Goal: Information Seeking & Learning: Find specific page/section

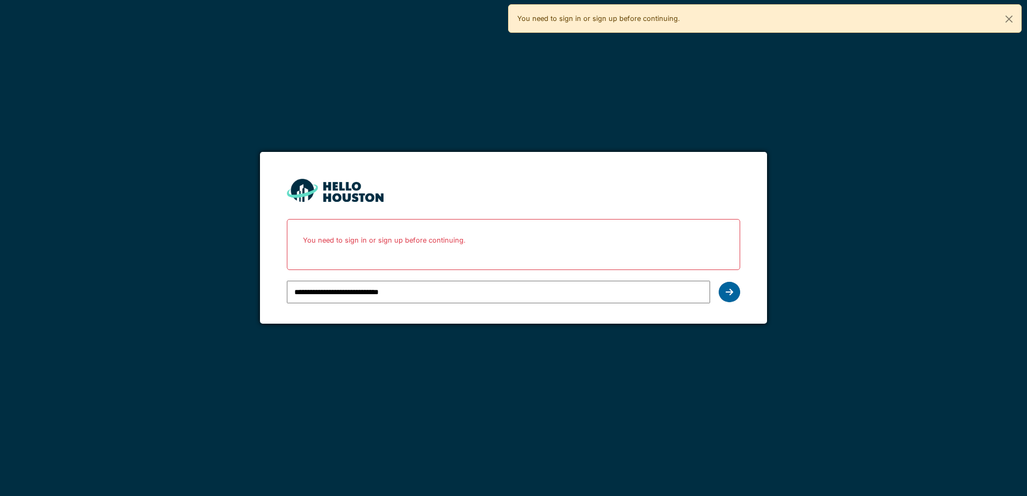
click at [734, 292] on div at bounding box center [729, 292] width 21 height 20
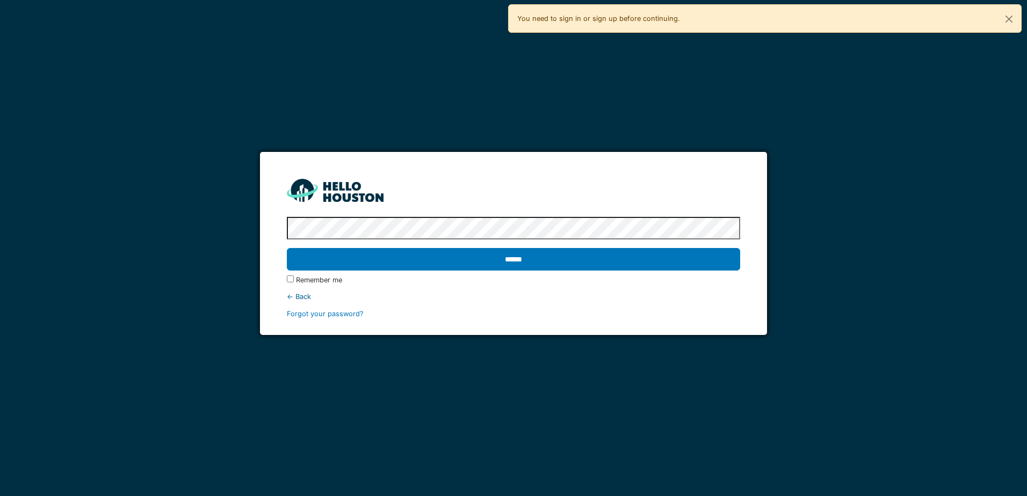
click at [548, 245] on div "******" at bounding box center [513, 259] width 453 height 31
click at [549, 256] on input "******" at bounding box center [513, 259] width 453 height 23
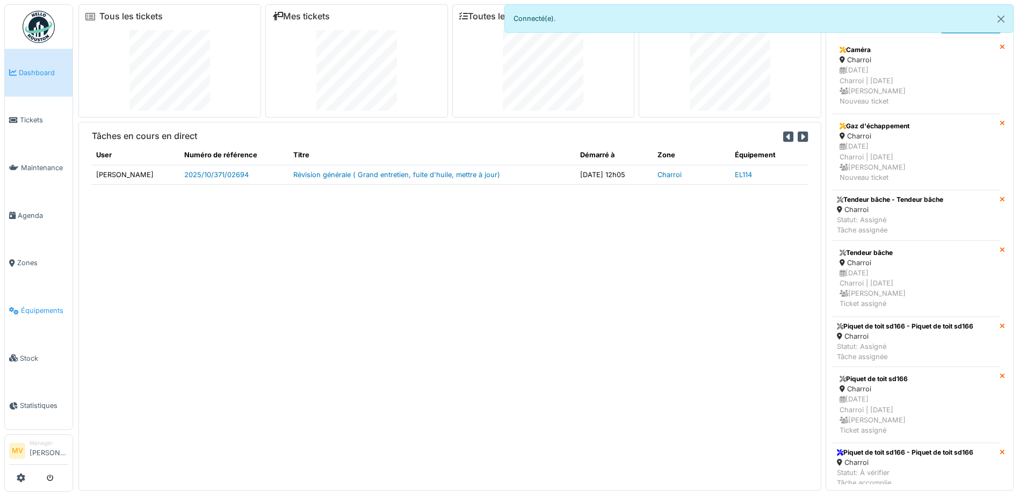
click at [48, 310] on span "Équipements" at bounding box center [44, 311] width 47 height 10
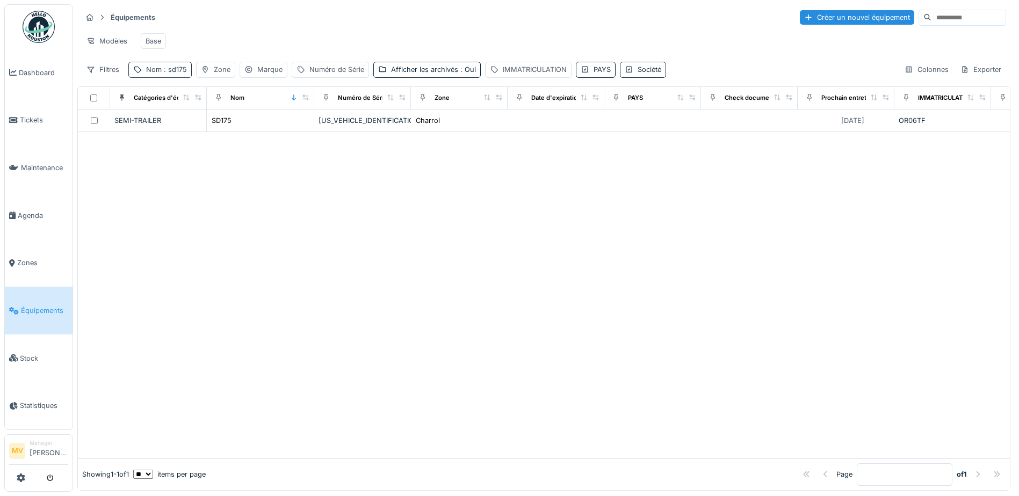
click at [174, 74] on span ": sd175" at bounding box center [174, 70] width 25 height 8
click at [188, 130] on input "*****" at bounding box center [186, 129] width 107 height 23
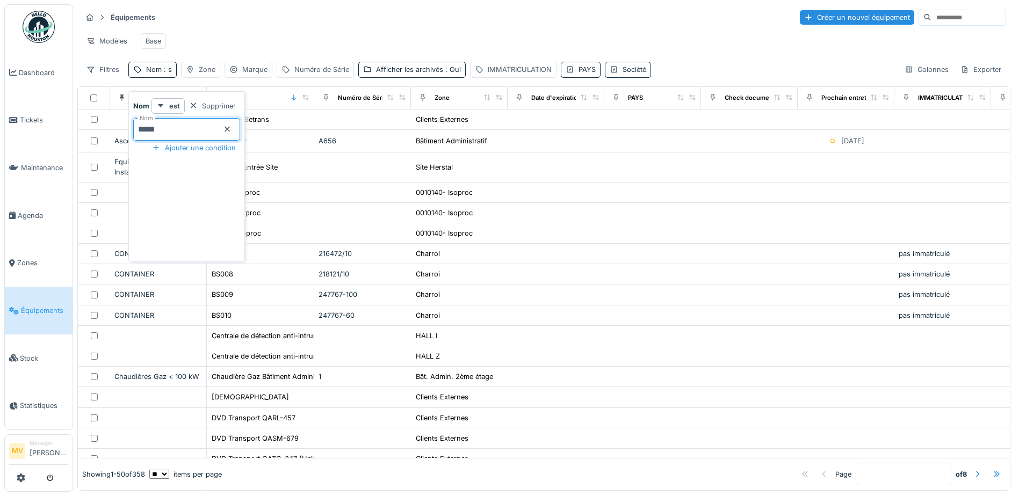
type input "*****"
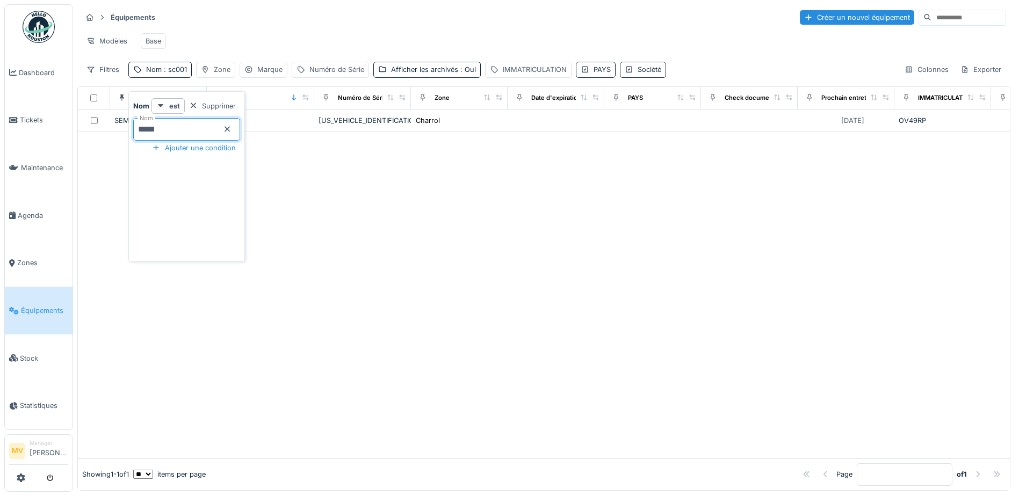
click at [282, 40] on div "Modèles Base" at bounding box center [544, 41] width 924 height 24
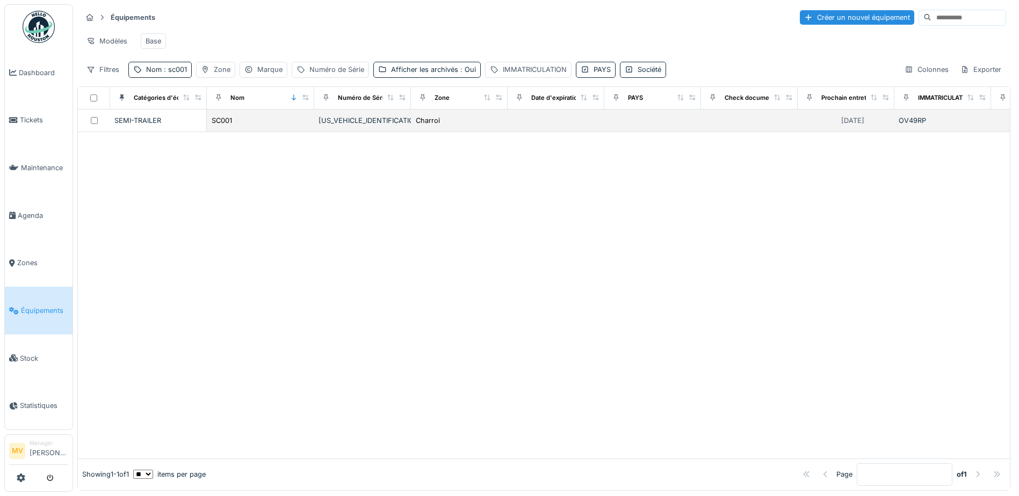
click at [384, 126] on div "[US_VEHICLE_IDENTIFICATION_NUMBER]" at bounding box center [362, 120] width 88 height 10
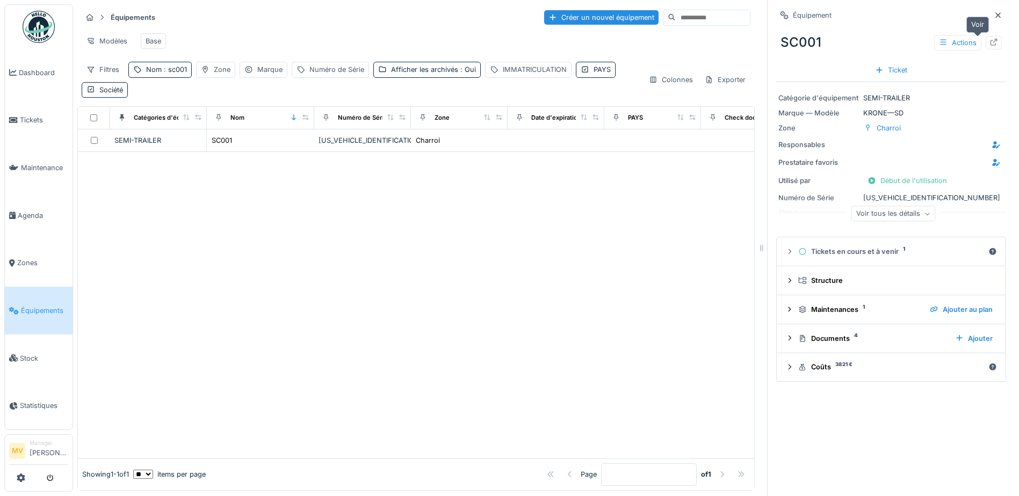
click at [990, 43] on icon at bounding box center [993, 42] width 7 height 7
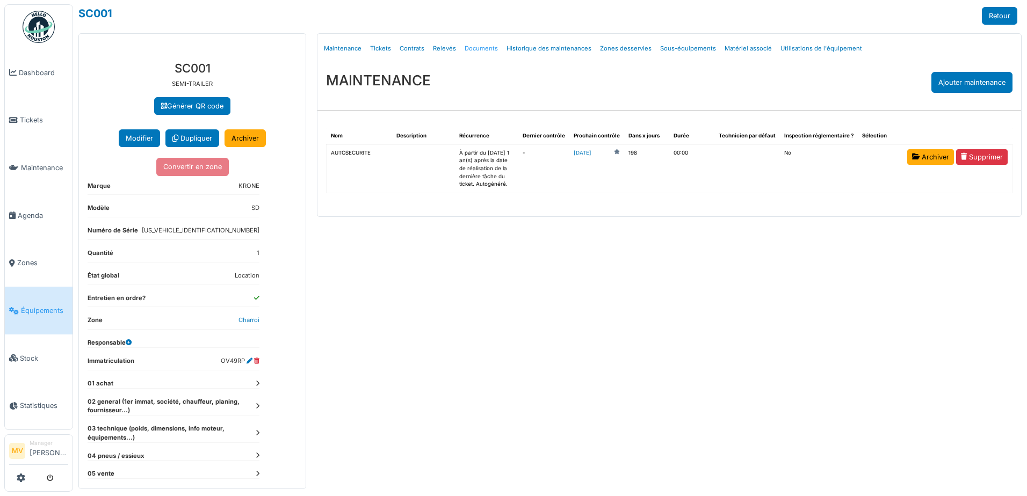
click at [492, 48] on link "Documents" at bounding box center [481, 48] width 42 height 25
select select "***"
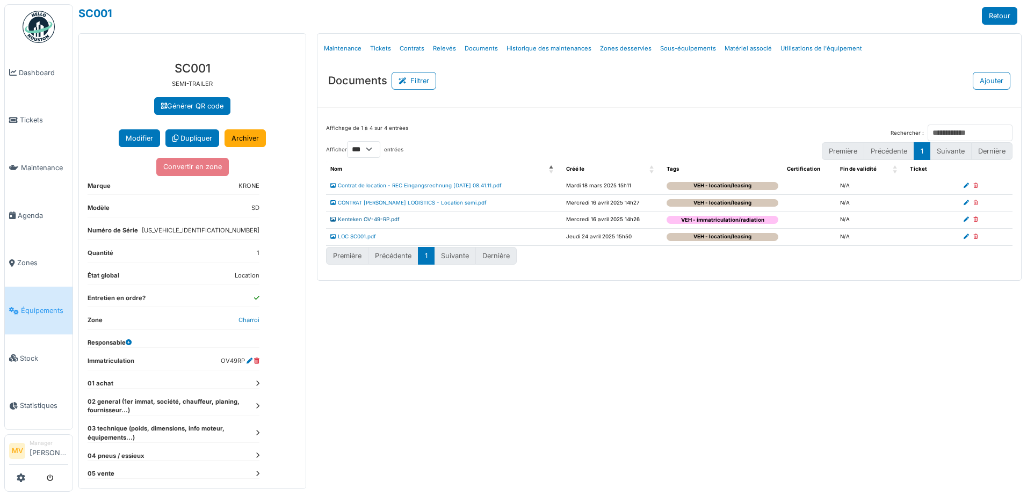
click at [382, 218] on link "Kenteken OV-49-RP.pdf" at bounding box center [364, 219] width 69 height 6
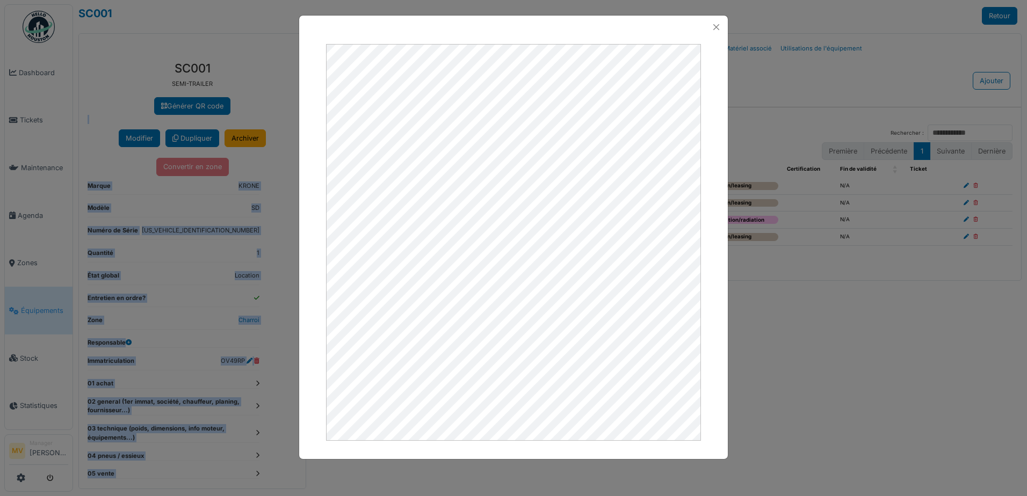
drag, startPoint x: 623, startPoint y: 34, endPoint x: -65, endPoint y: 123, distance: 694.2
click at [0, 123] on html "Dashboard Tickets Maintenance Agenda Zones Équipements Stock Statistiques MV Ma…" at bounding box center [513, 248] width 1027 height 496
click at [717, 28] on button "Close" at bounding box center [716, 27] width 14 height 14
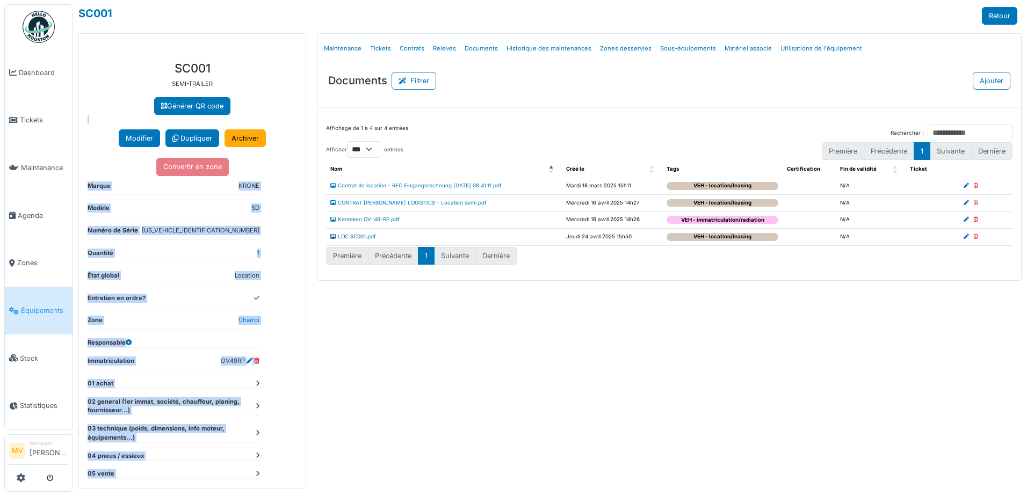
click at [365, 235] on link "LOC SC001.pdf" at bounding box center [353, 237] width 46 height 6
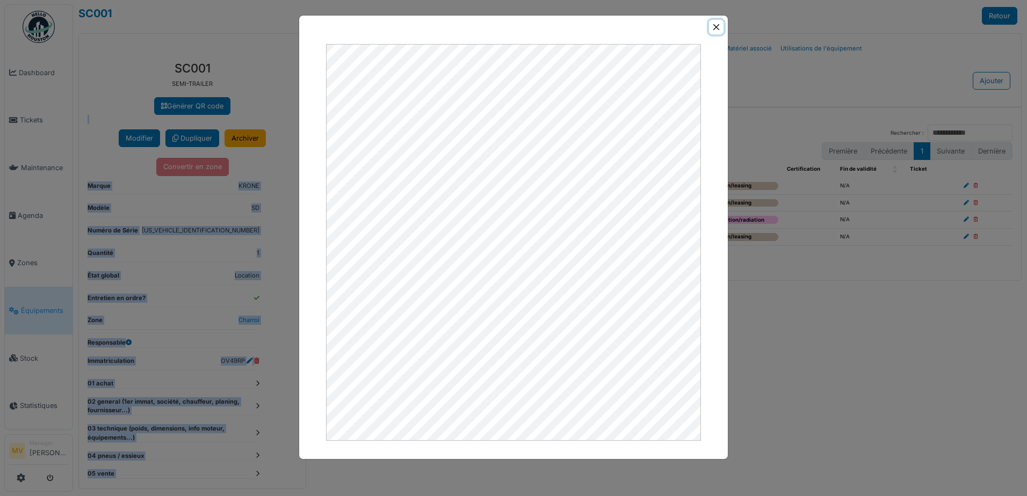
click at [718, 27] on button "Close" at bounding box center [716, 27] width 14 height 14
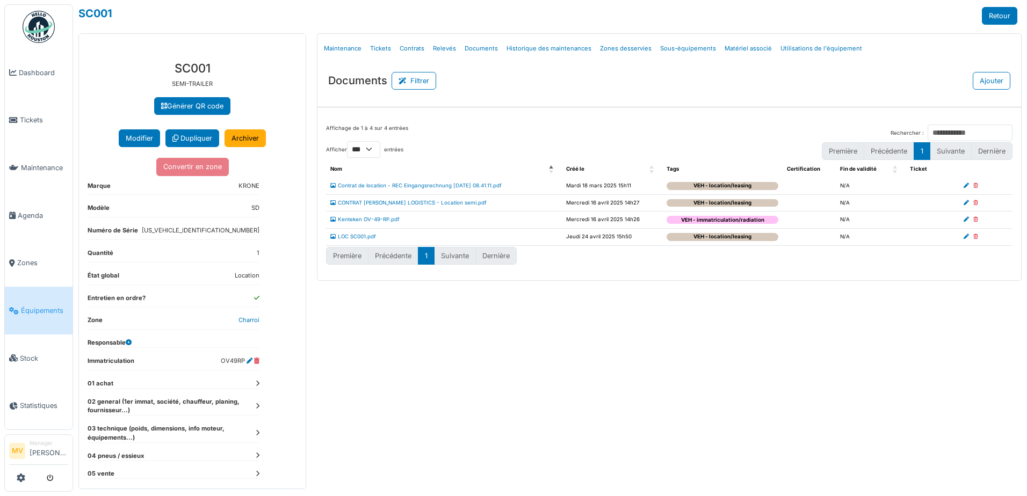
click at [442, 198] on td "CONTRAT HEISTERKAMP - VINCENT LOGISTICS - Location semi.pdf" at bounding box center [444, 202] width 236 height 17
click at [477, 201] on link "CONTRAT HEISTERKAMP - VINCENT LOGISTICS - Location semi.pdf" at bounding box center [408, 203] width 156 height 6
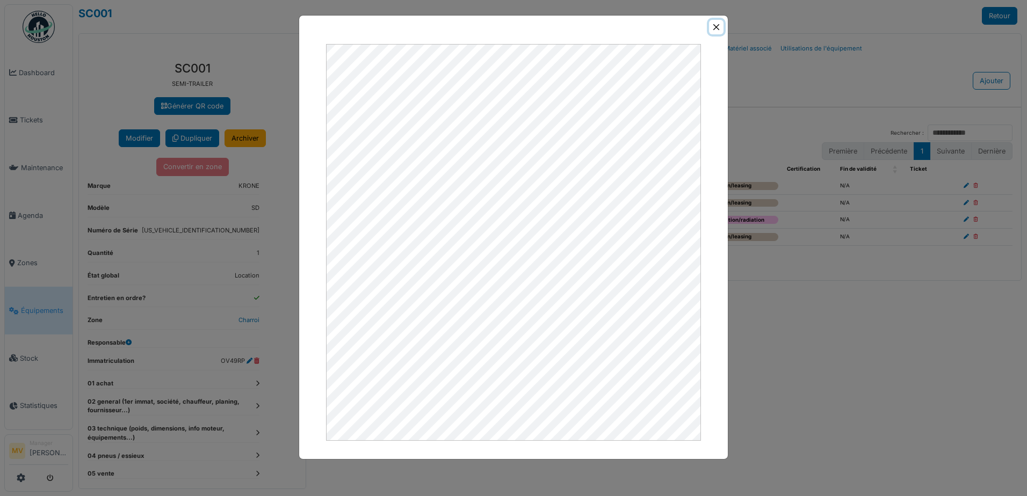
click at [720, 25] on button "Close" at bounding box center [716, 27] width 14 height 14
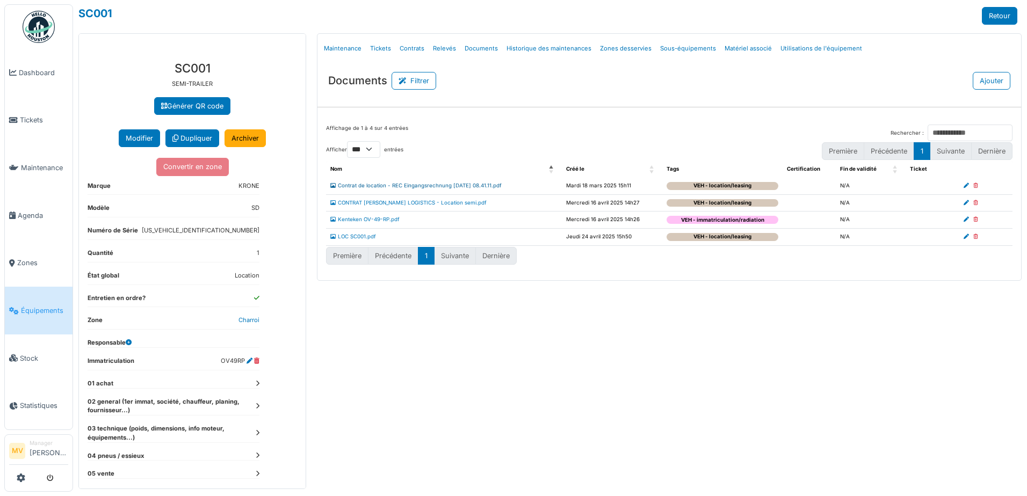
click at [499, 186] on link "Contrat de location - REC Eingangsrechnung [DATE] 08.41.11.pdf" at bounding box center [415, 186] width 171 height 6
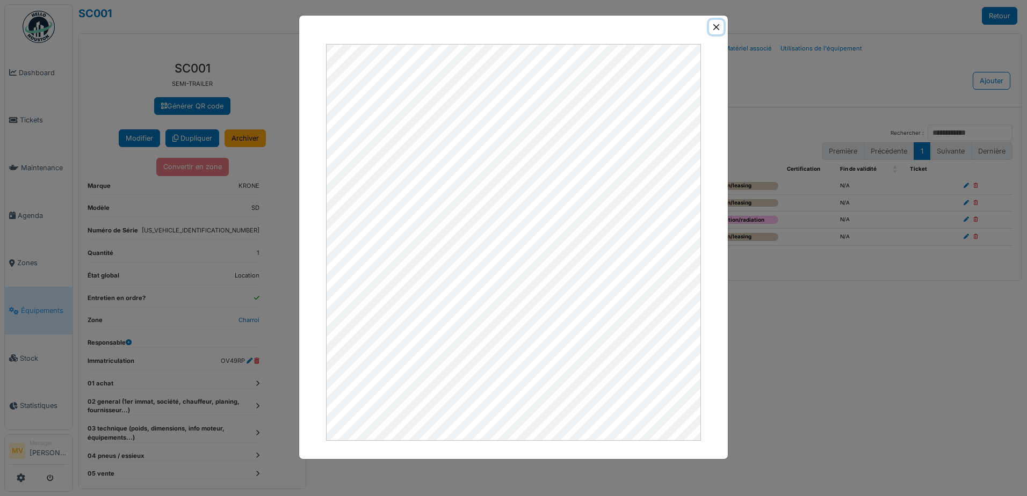
click at [715, 28] on button "Close" at bounding box center [716, 27] width 14 height 14
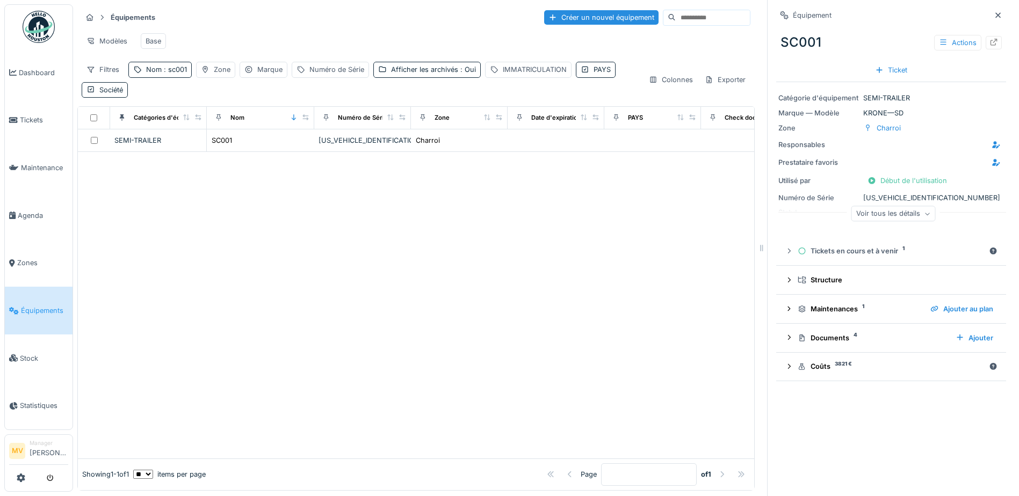
click at [169, 74] on span ": sc001" at bounding box center [174, 70] width 25 height 8
click at [184, 134] on input "*****" at bounding box center [186, 129] width 107 height 23
type input "*"
type input "*****"
click at [575, 326] on div at bounding box center [416, 308] width 676 height 299
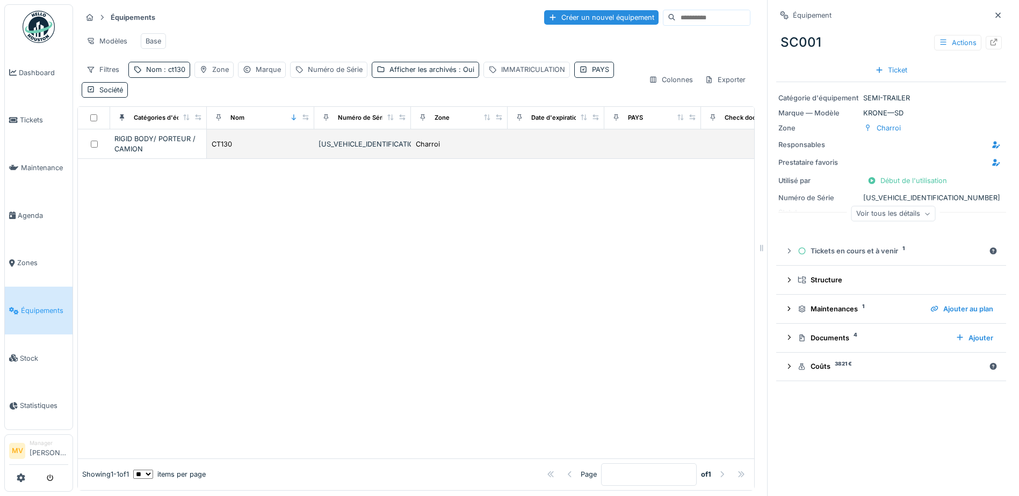
click at [360, 149] on div "[US_VEHICLE_IDENTIFICATION_NUMBER]" at bounding box center [362, 144] width 88 height 10
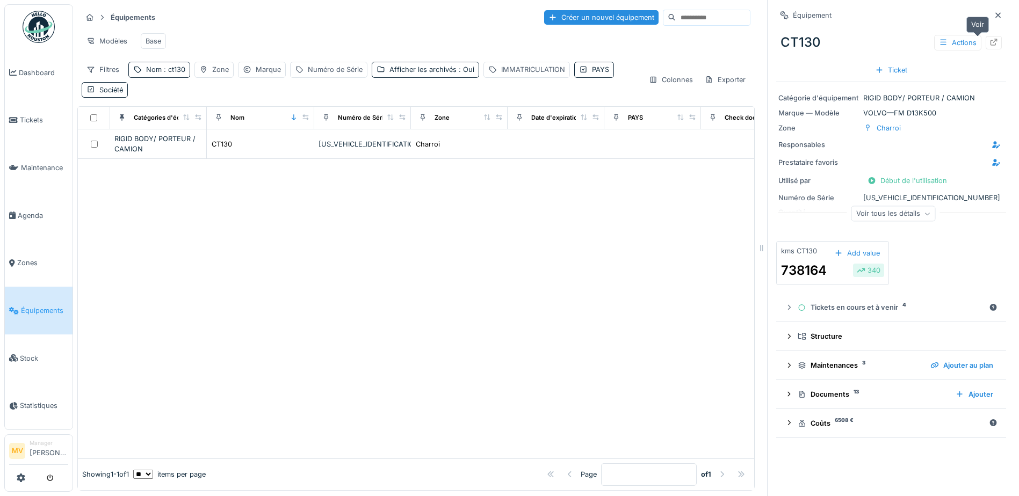
click at [985, 41] on div at bounding box center [993, 42] width 16 height 13
click at [161, 73] on div "Nom : ct130" at bounding box center [165, 69] width 39 height 10
click at [169, 133] on input "*****" at bounding box center [186, 129] width 107 height 23
type input "*****"
click at [374, 307] on div at bounding box center [416, 308] width 676 height 299
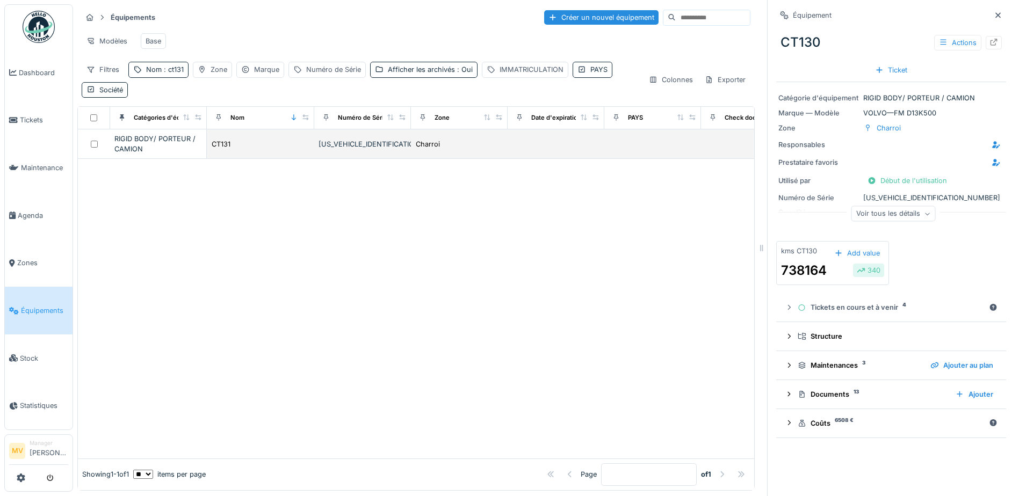
click at [340, 147] on div "YV2XT40C8JB874552" at bounding box center [362, 144] width 88 height 10
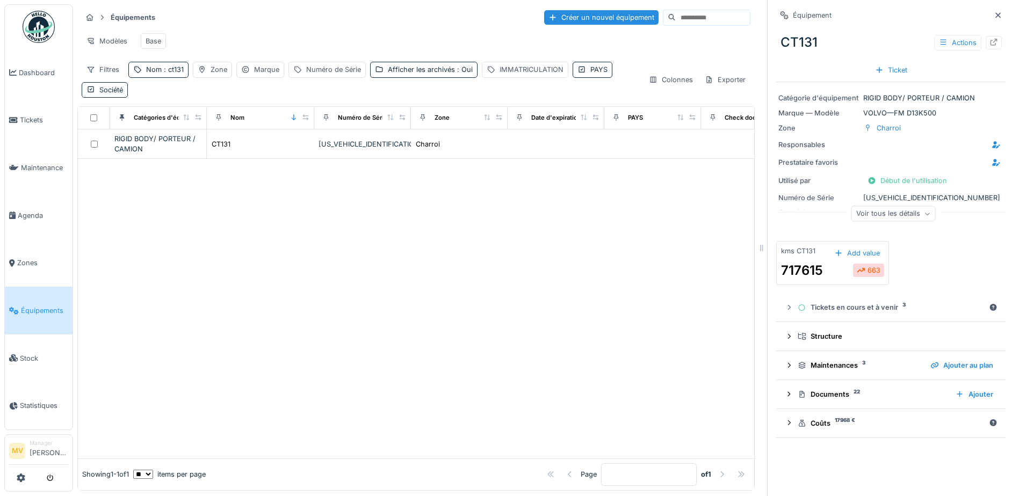
scroll to position [8, 0]
click at [833, 389] on div "Documents 22" at bounding box center [871, 394] width 149 height 10
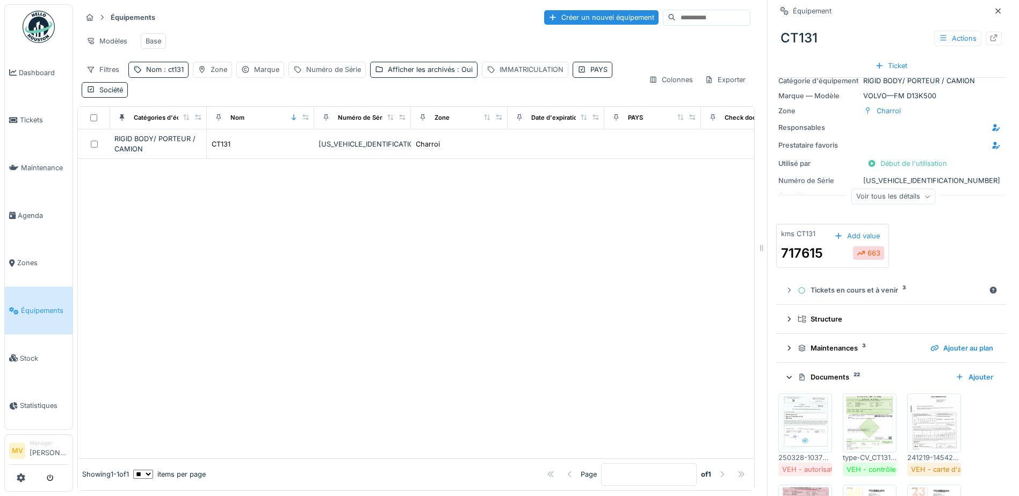
scroll to position [0, 0]
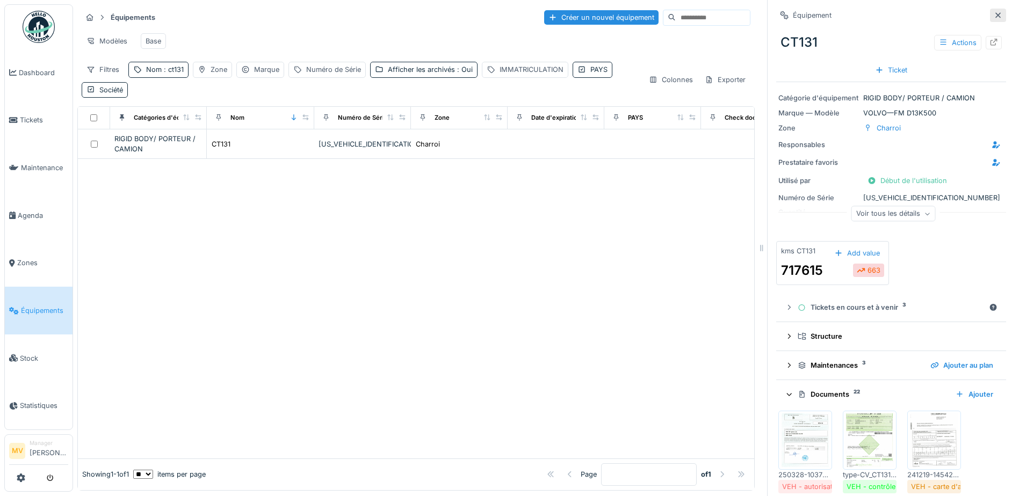
click at [993, 12] on icon at bounding box center [997, 15] width 9 height 7
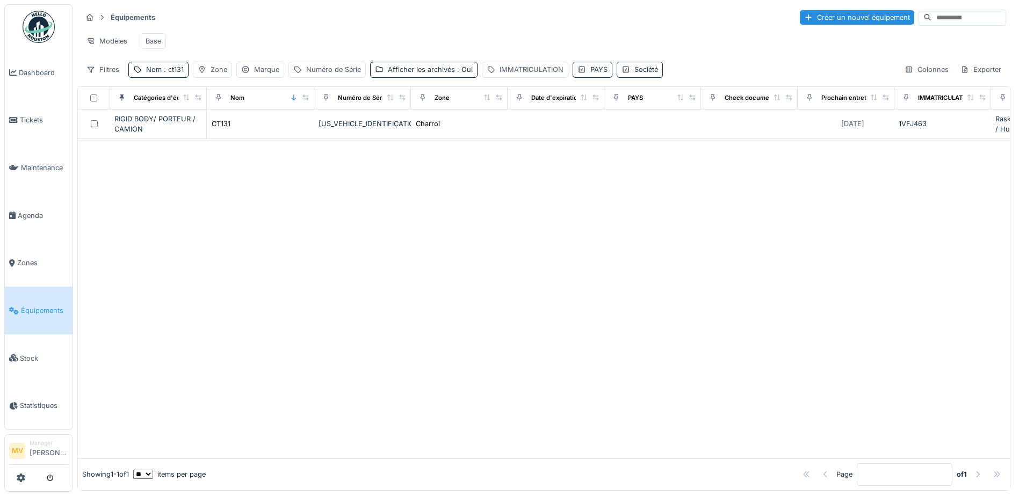
drag, startPoint x: 365, startPoint y: 130, endPoint x: 398, endPoint y: 135, distance: 33.1
click at [365, 129] on div "YV2XT40C8JB874552" at bounding box center [362, 124] width 88 height 10
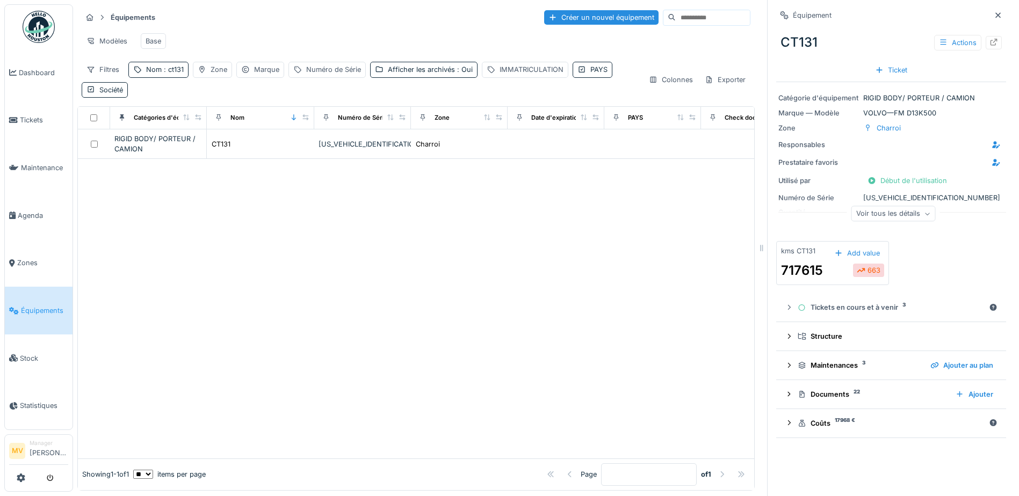
scroll to position [8, 0]
click at [819, 389] on div "Documents 22" at bounding box center [871, 394] width 149 height 10
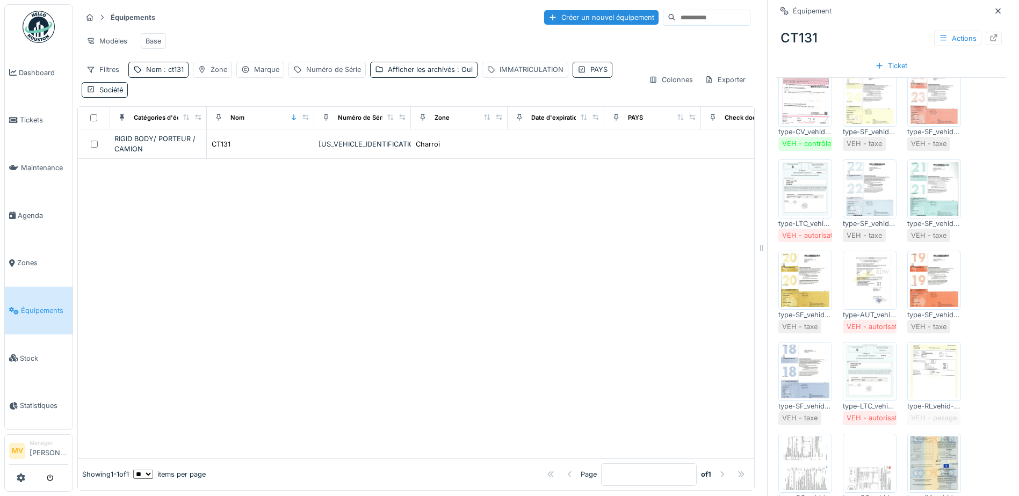
scroll to position [537, 0]
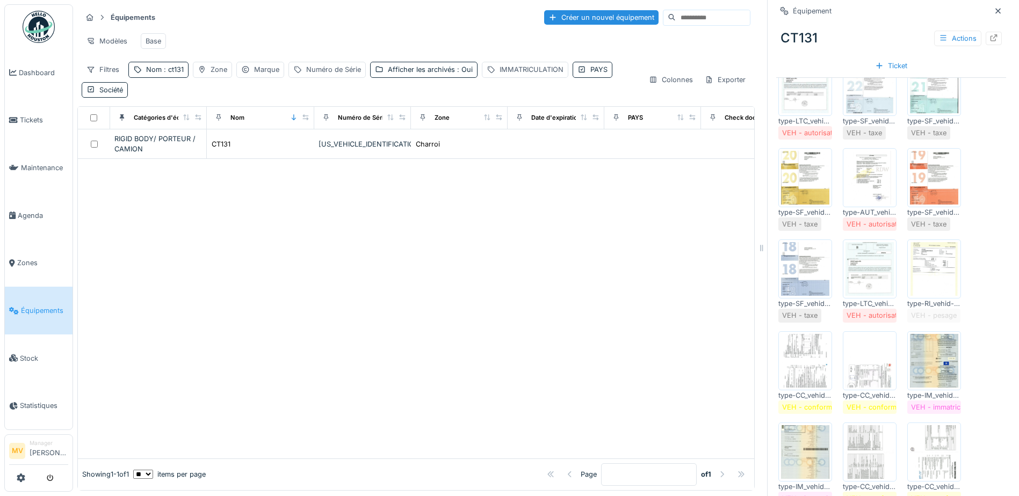
click at [940, 344] on img at bounding box center [934, 361] width 48 height 54
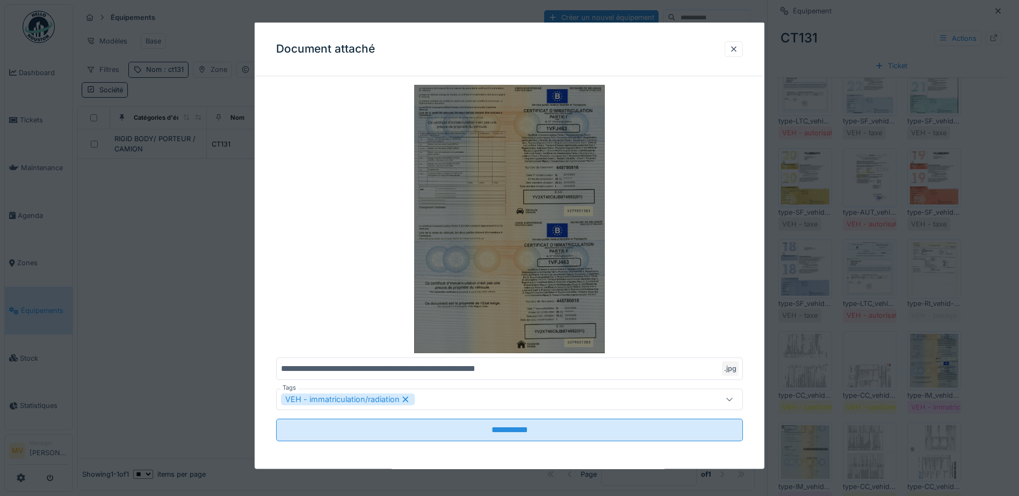
click at [584, 273] on img at bounding box center [509, 219] width 467 height 269
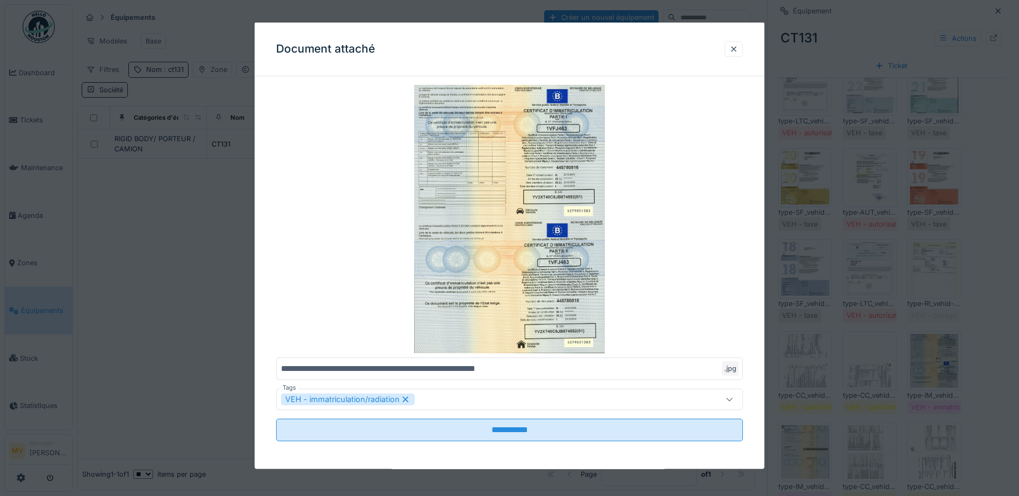
drag, startPoint x: 735, startPoint y: 52, endPoint x: 729, endPoint y: 72, distance: 21.8
click at [734, 52] on div at bounding box center [733, 48] width 9 height 10
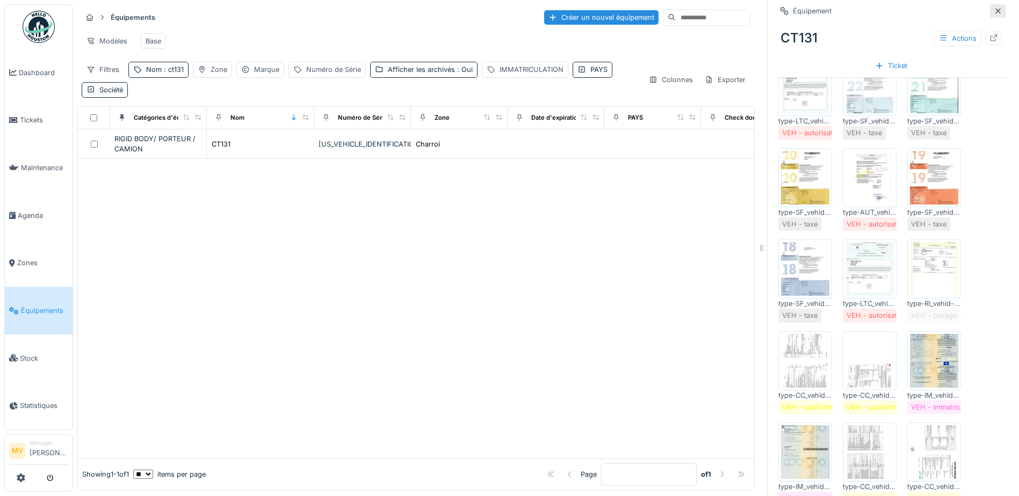
click at [993, 8] on icon at bounding box center [997, 11] width 9 height 7
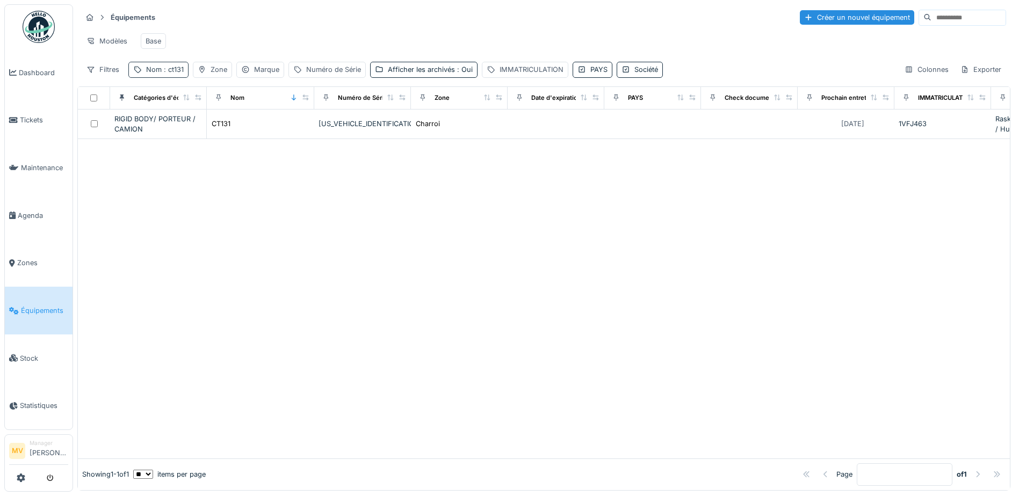
click at [185, 71] on div "Nom : ct131" at bounding box center [158, 70] width 60 height 16
click at [171, 77] on div "Nom : ct131" at bounding box center [158, 70] width 60 height 16
click at [194, 132] on input "*****" at bounding box center [186, 129] width 107 height 23
type input "*"
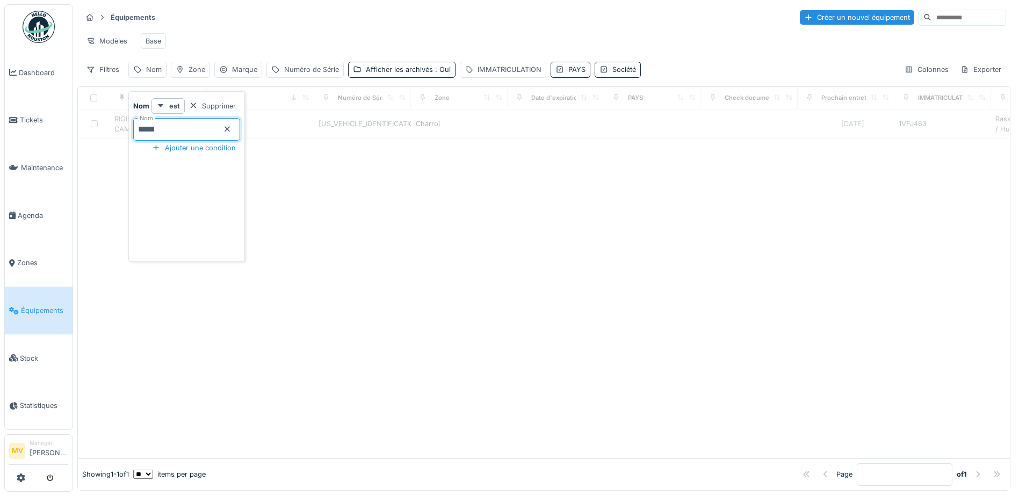
type input "*****"
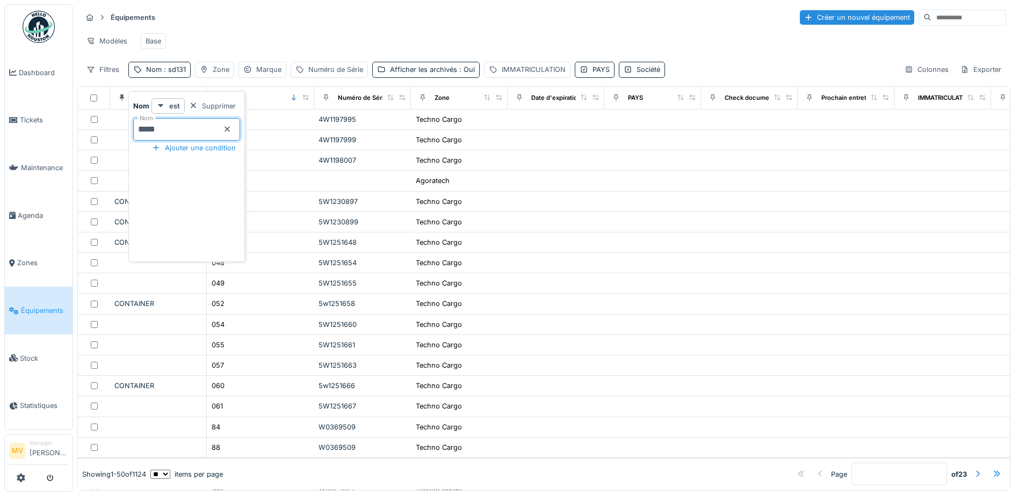
click at [583, 41] on div "Modèles Base" at bounding box center [544, 41] width 924 height 24
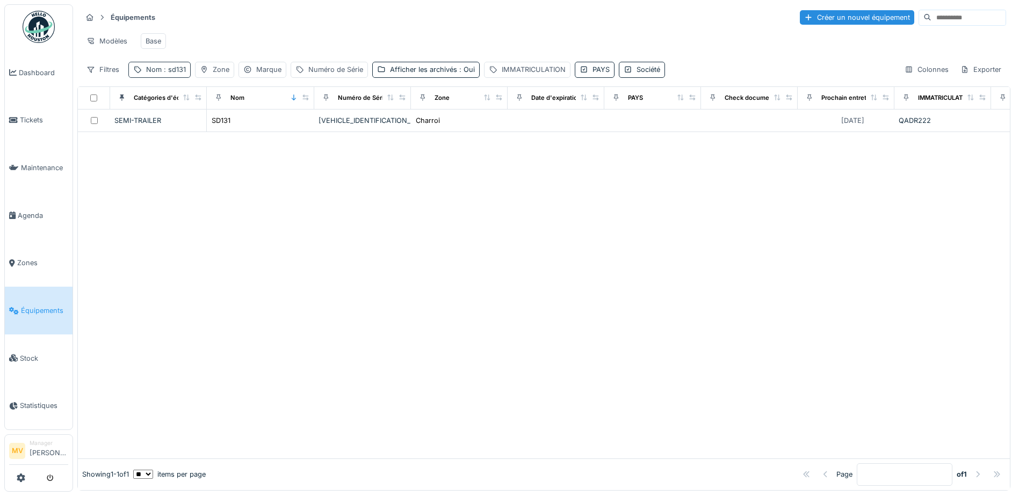
click at [177, 74] on span ": sd131" at bounding box center [174, 70] width 24 height 8
click at [335, 126] on div "VA9USLAKTGFZT0908" at bounding box center [362, 120] width 88 height 10
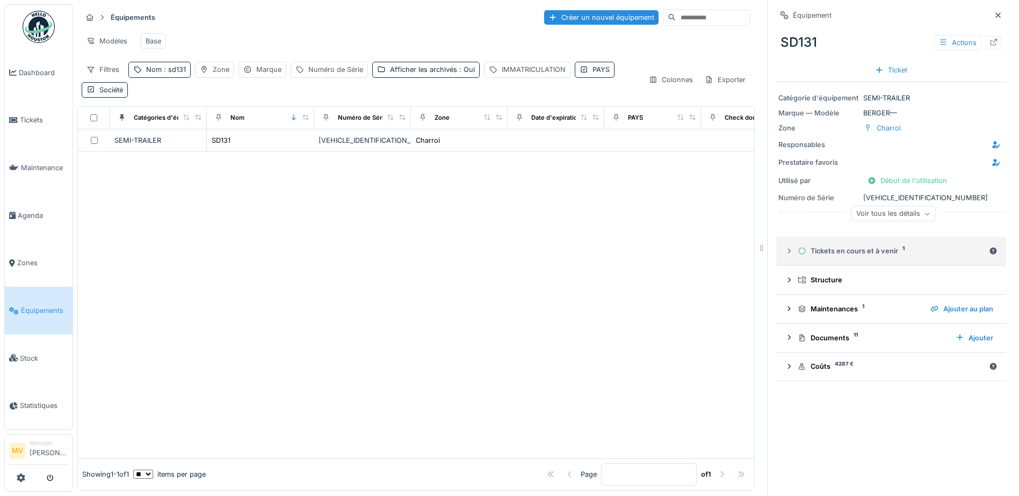
scroll to position [8, 0]
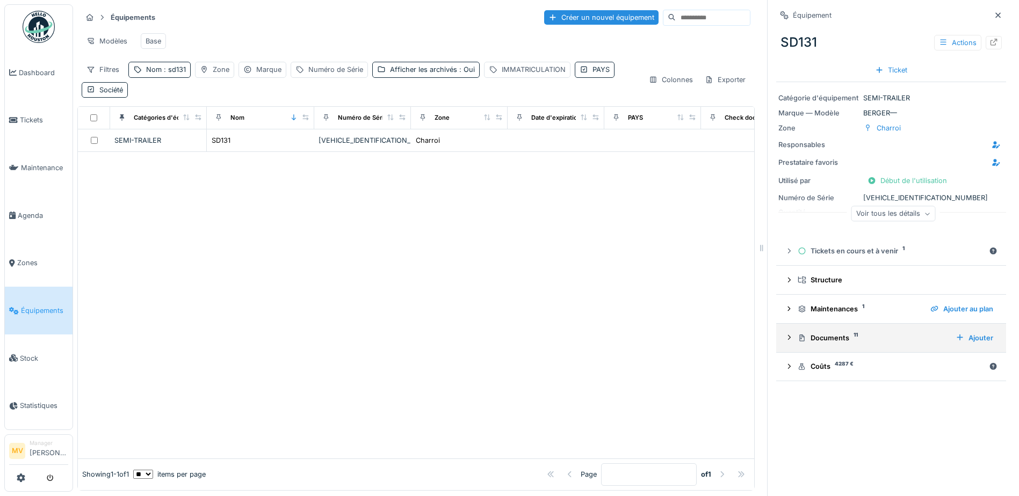
click at [828, 334] on div "Documents 11" at bounding box center [871, 338] width 149 height 10
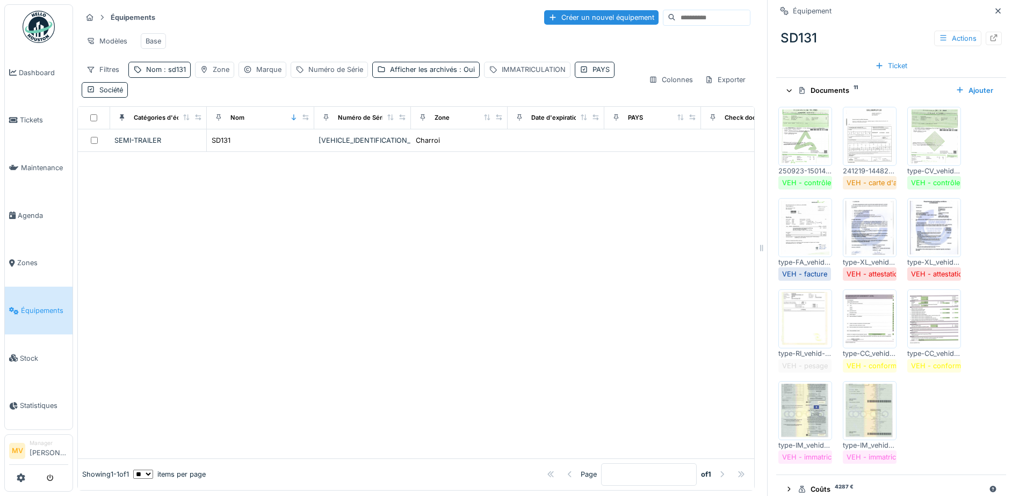
scroll to position [266, 0]
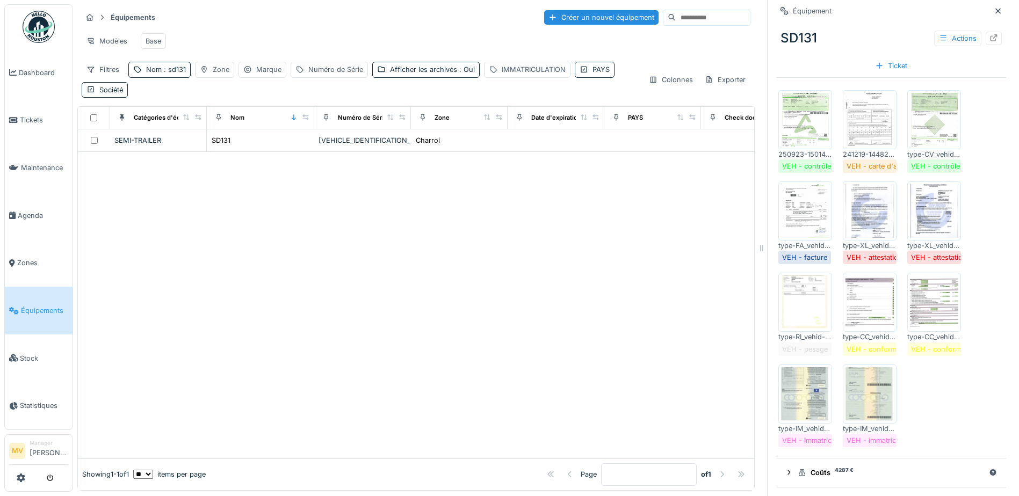
click at [932, 304] on img at bounding box center [934, 302] width 48 height 54
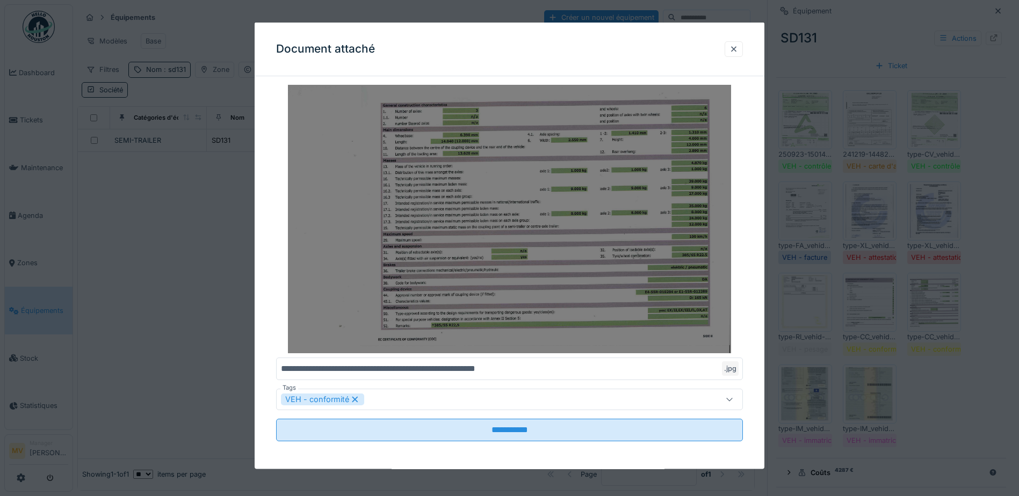
click at [689, 230] on img at bounding box center [509, 219] width 467 height 269
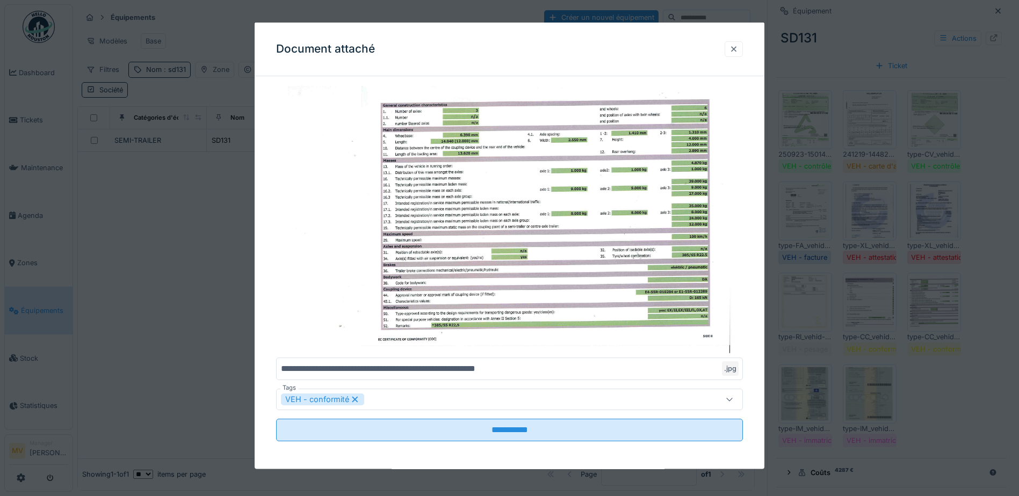
click at [738, 50] on div at bounding box center [733, 48] width 9 height 10
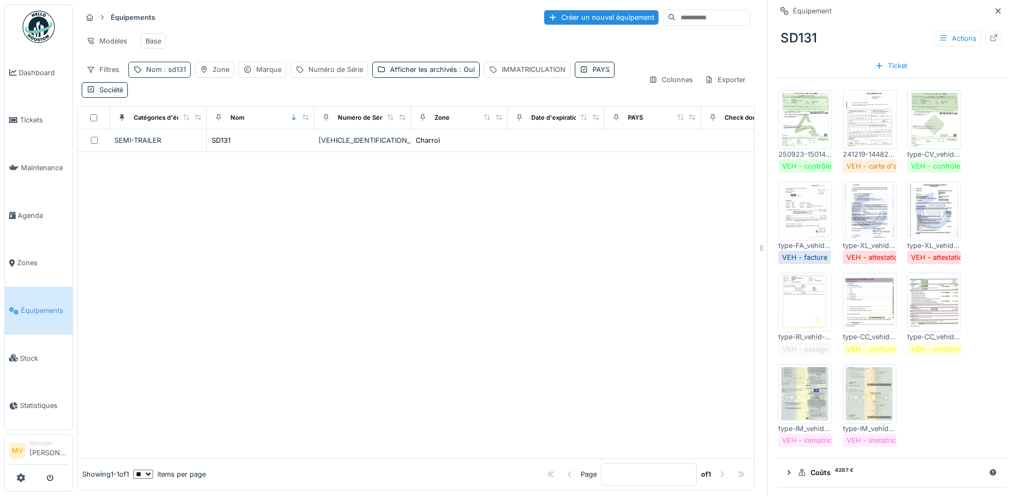
click at [165, 67] on span ": sd131" at bounding box center [174, 70] width 24 height 8
click at [183, 121] on input "*****" at bounding box center [186, 129] width 107 height 23
type input "*"
type input "*****"
drag, startPoint x: 640, startPoint y: 237, endPoint x: 463, endPoint y: 186, distance: 184.3
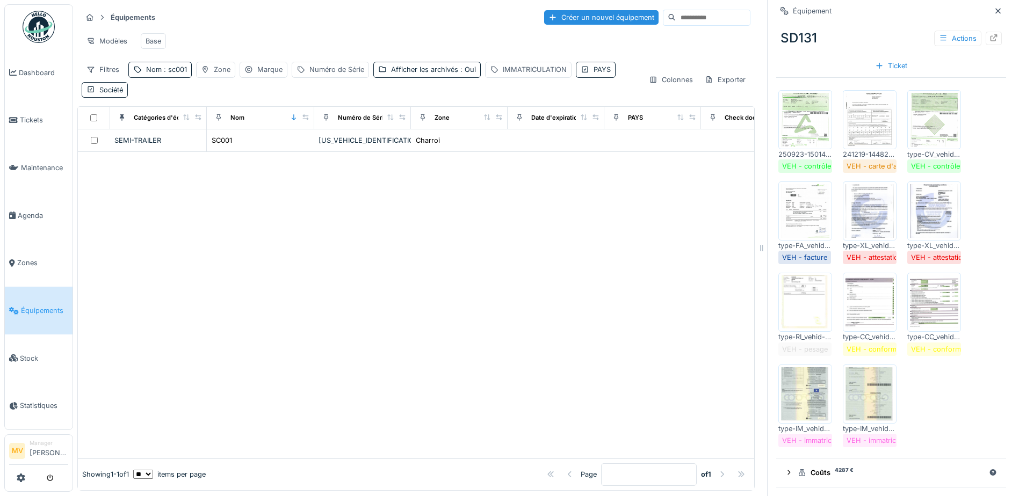
click at [640, 237] on div at bounding box center [416, 305] width 676 height 306
click at [347, 140] on div "[US_VEHICLE_IDENTIFICATION_NUMBER]" at bounding box center [362, 140] width 88 height 10
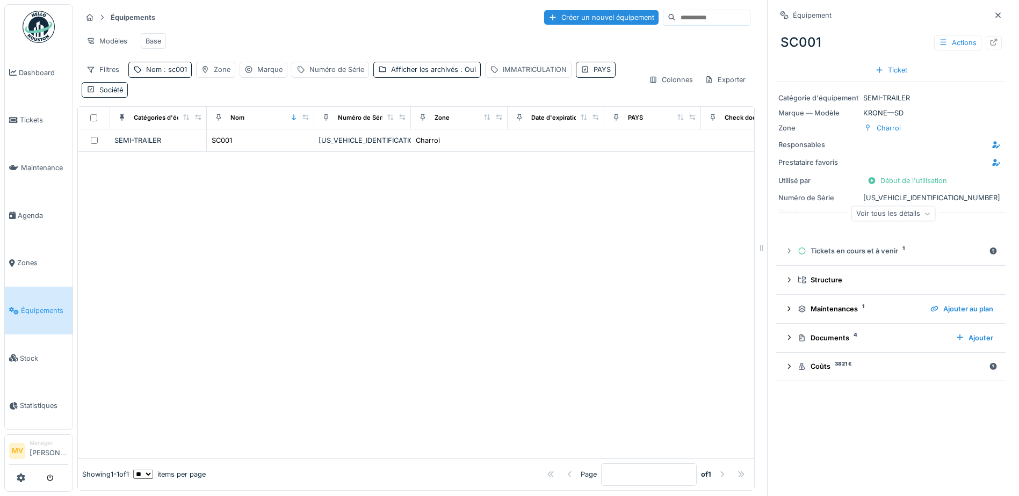
click at [976, 35] on div "Actions" at bounding box center [968, 43] width 68 height 16
click at [989, 39] on icon at bounding box center [993, 42] width 9 height 7
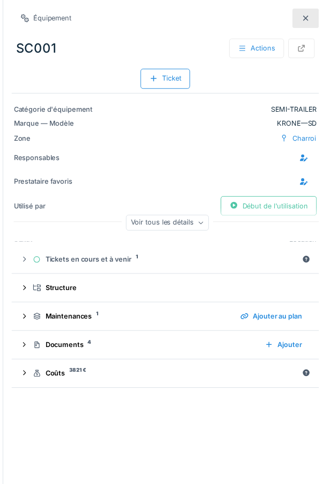
scroll to position [15, 0]
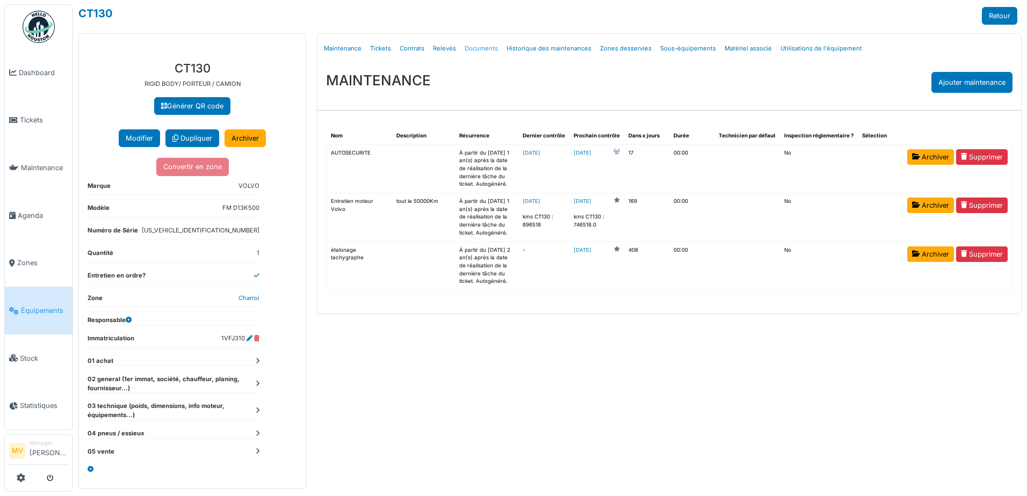
drag, startPoint x: 482, startPoint y: 49, endPoint x: 491, endPoint y: 49, distance: 9.1
click at [482, 49] on link "Documents" at bounding box center [481, 48] width 42 height 25
select select "***"
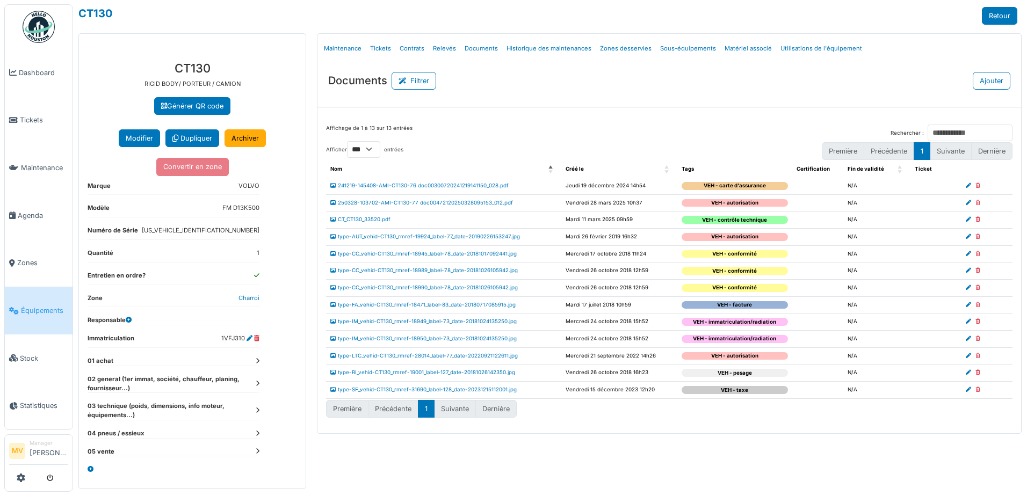
click at [473, 249] on td "type-CC_vehid-CT130_rmref-18945_label-78_date-20181017092441.jpg" at bounding box center [443, 253] width 235 height 17
click at [495, 304] on link "type-FA_vehid-CT130_rmref-18471_label-83_date-20180717085915.jpg" at bounding box center [422, 305] width 185 height 6
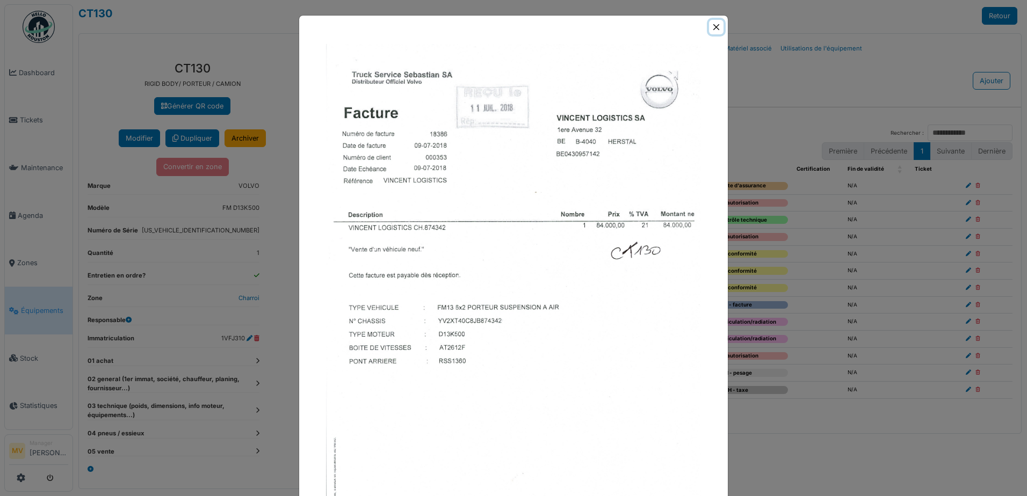
click at [709, 28] on button "Close" at bounding box center [716, 27] width 14 height 14
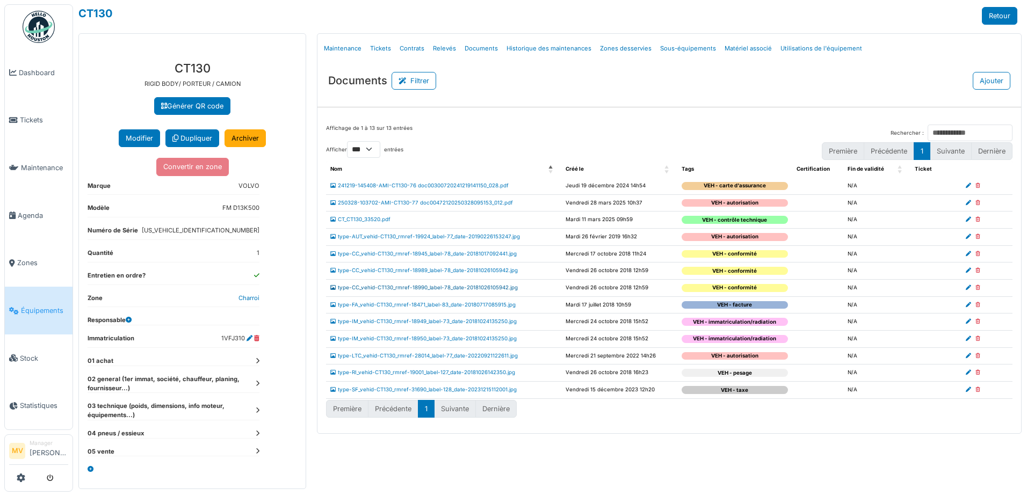
click at [481, 289] on link "type-CC_vehid-CT130_rmref-18990_label-78_date-20181026105942.jpg" at bounding box center [423, 288] width 187 height 6
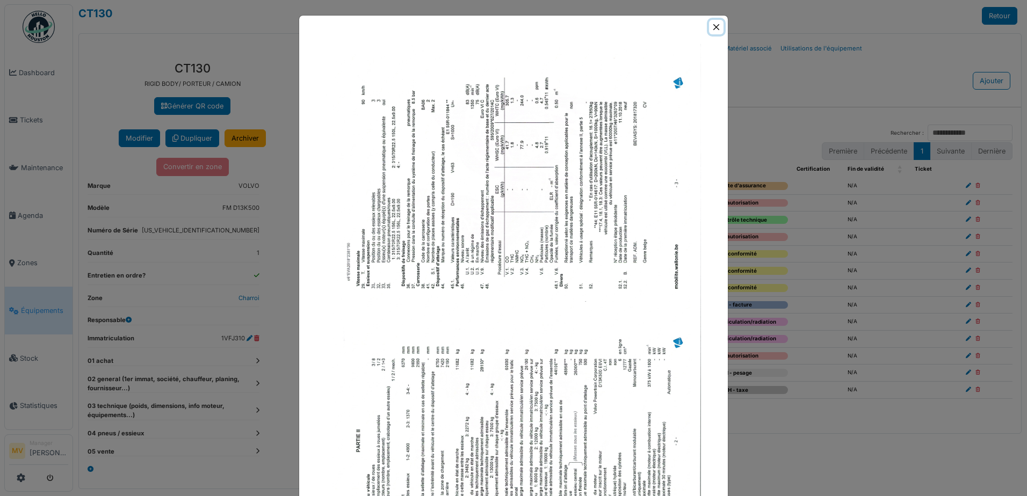
click at [713, 26] on button "Close" at bounding box center [716, 27] width 14 height 14
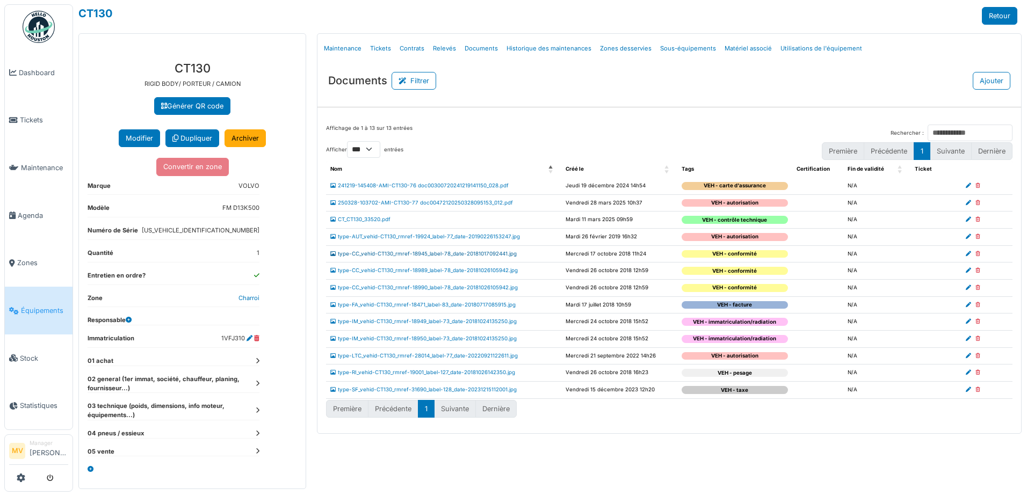
click at [503, 255] on link "type-CC_vehid-CT130_rmref-18945_label-78_date-20181017092441.jpg" at bounding box center [423, 254] width 186 height 6
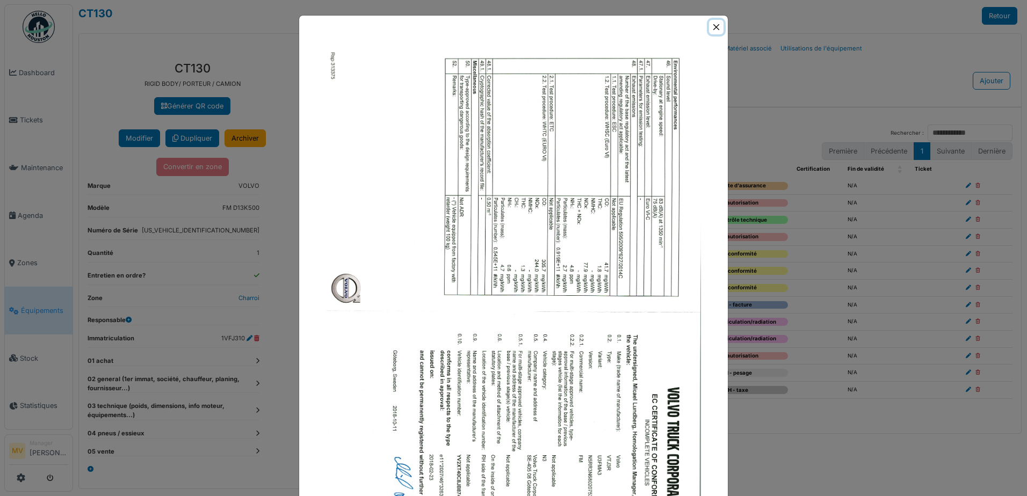
click at [714, 28] on button "Close" at bounding box center [716, 27] width 14 height 14
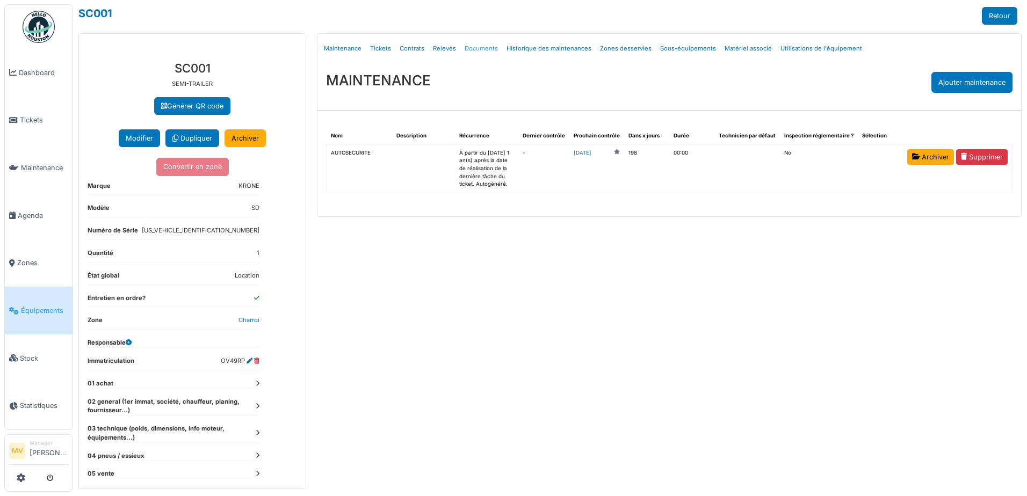
click at [487, 46] on link "Documents" at bounding box center [481, 48] width 42 height 25
select select "***"
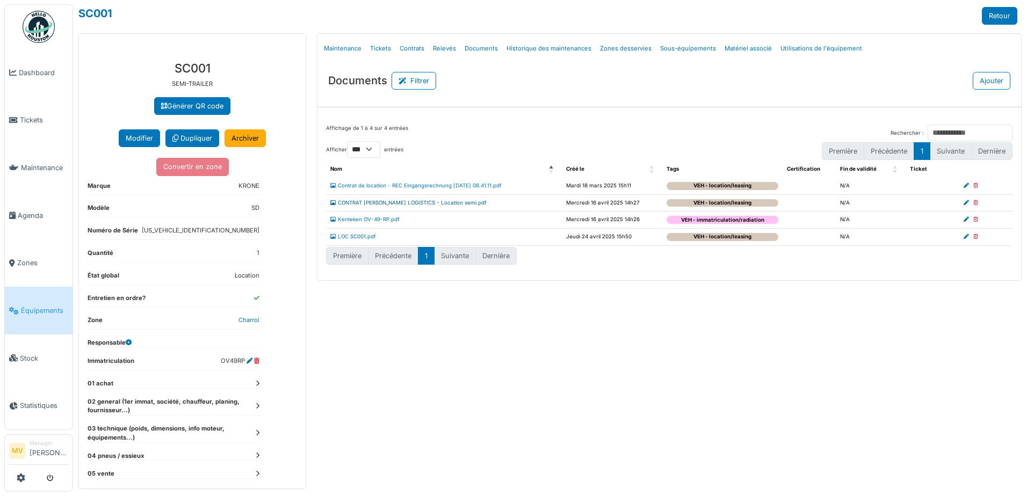
click at [396, 204] on link "CONTRAT [PERSON_NAME] LOGISTICS - Location semi.pdf" at bounding box center [408, 203] width 156 height 6
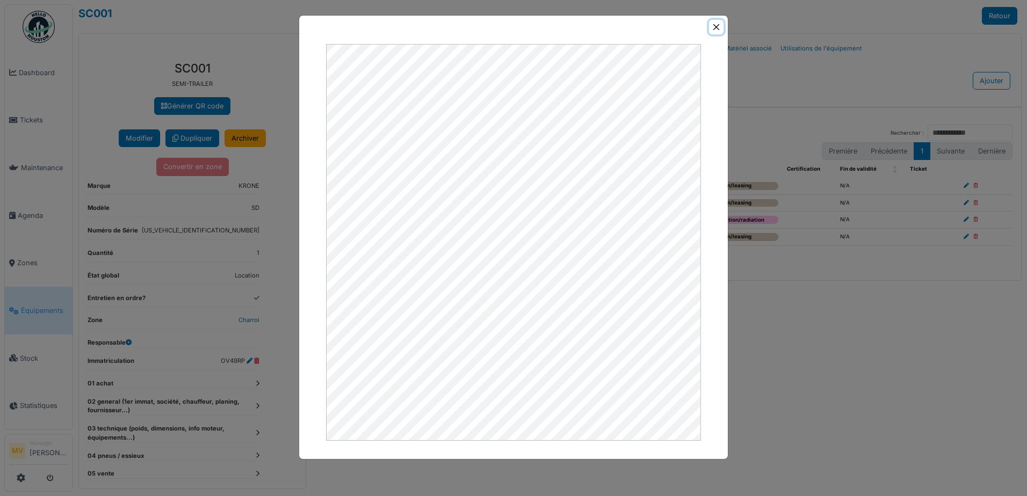
click at [716, 28] on button "Close" at bounding box center [716, 27] width 14 height 14
